Goal: Find specific page/section: Find specific page/section

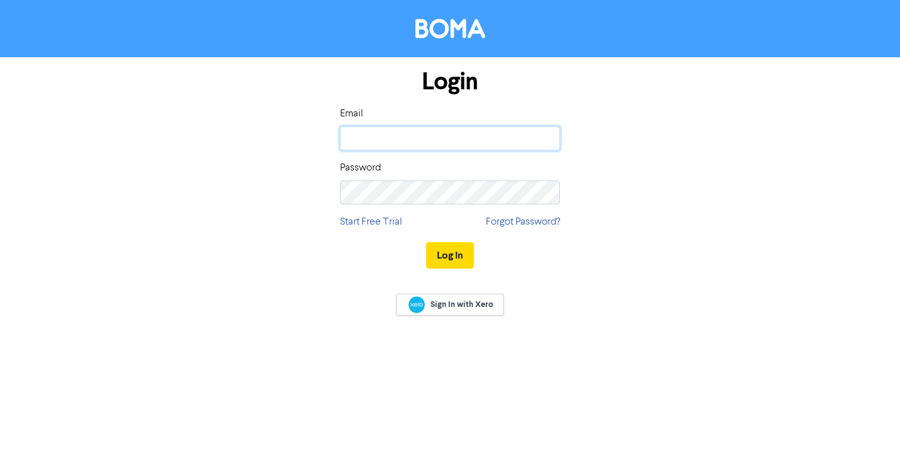
click at [449, 131] on input "email" at bounding box center [450, 138] width 220 height 24
type input "[EMAIL_ADDRESS][DOMAIN_NAME]"
click at [446, 250] on button "Log In" at bounding box center [450, 255] width 48 height 26
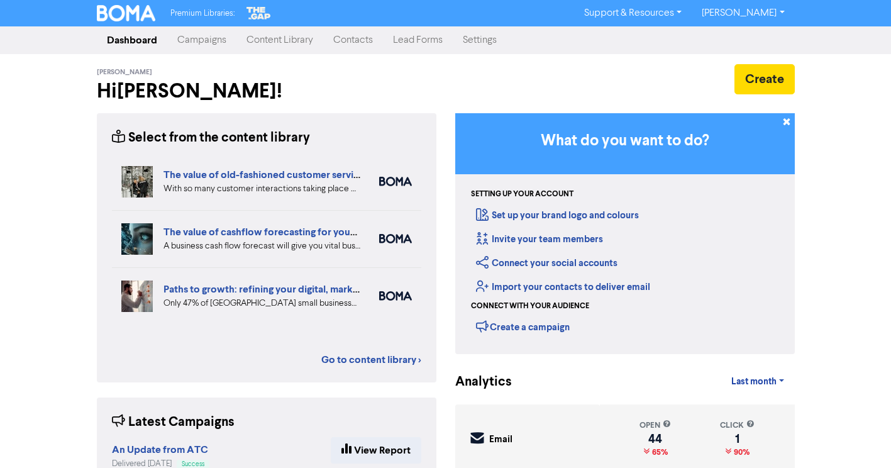
click at [358, 41] on link "Contacts" at bounding box center [353, 40] width 60 height 25
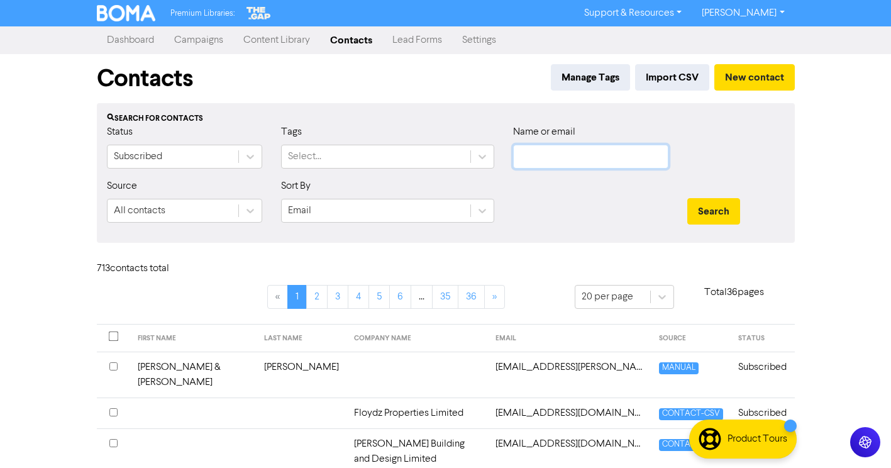
click at [557, 162] on input "text" at bounding box center [590, 157] width 155 height 24
type input "building art"
click at [687, 198] on button "Search" at bounding box center [713, 211] width 53 height 26
